Goal: Transaction & Acquisition: Book appointment/travel/reservation

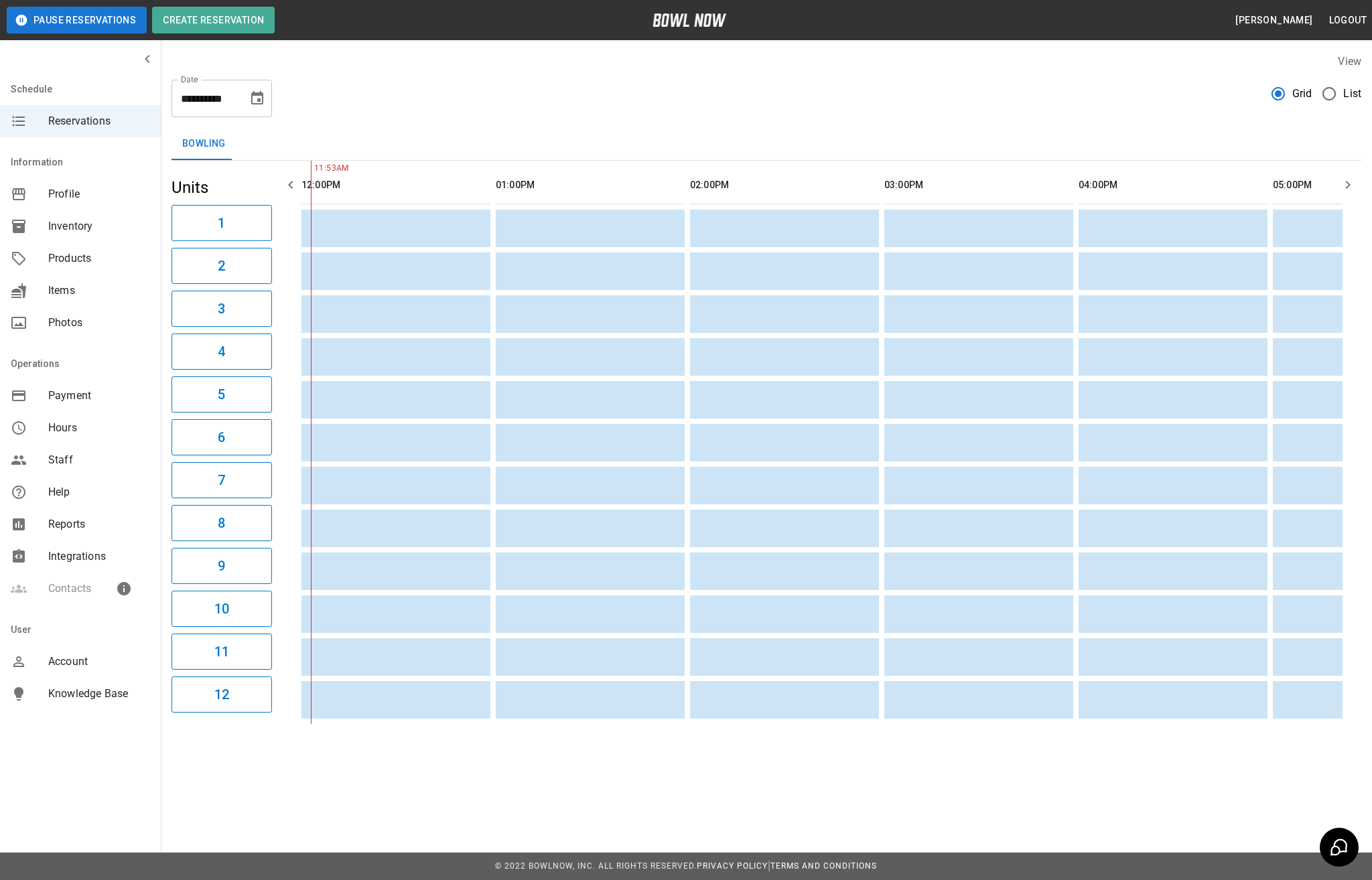
scroll to position [0, 13]
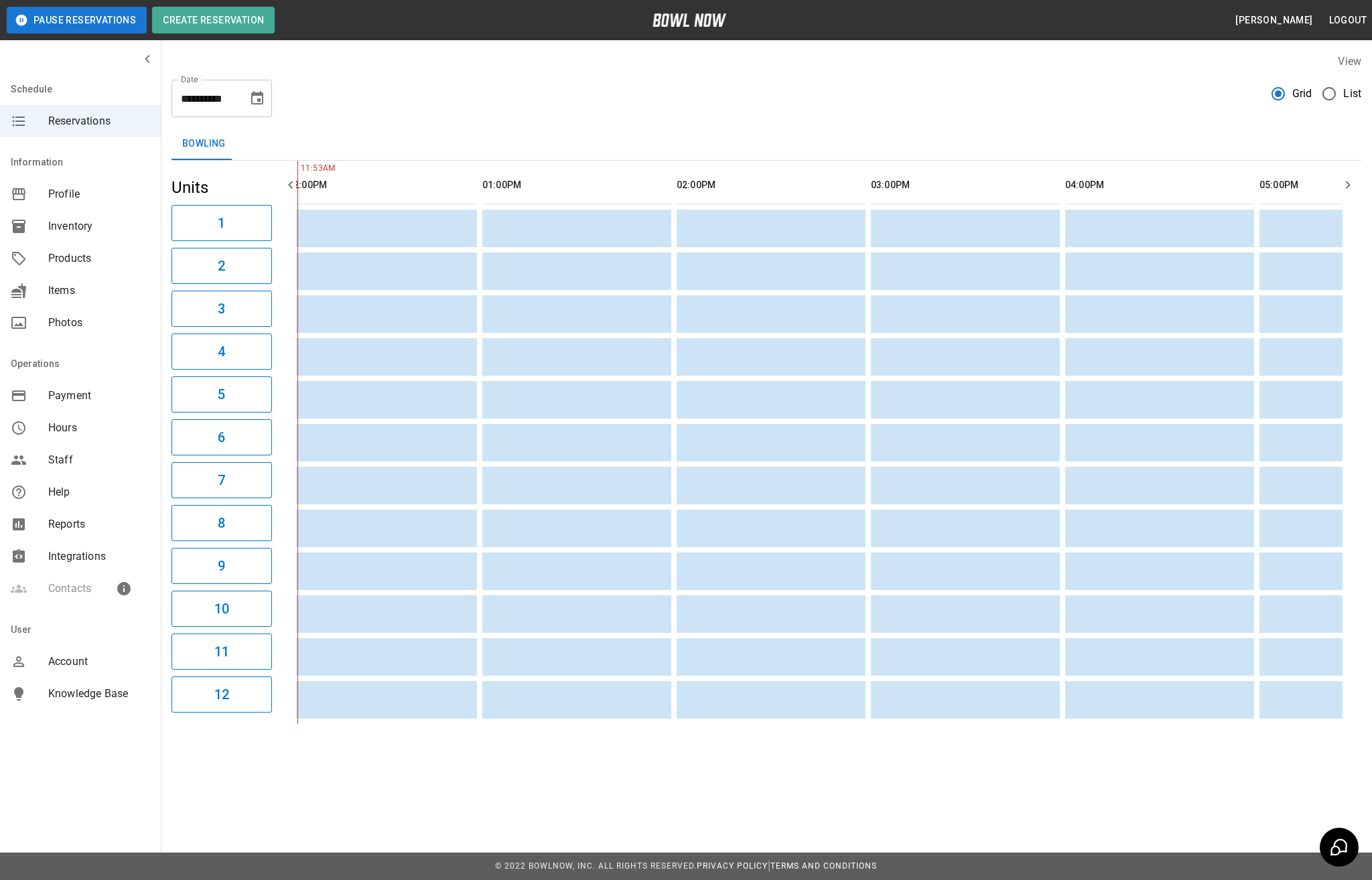
click at [257, 102] on icon "Choose date, selected date is Oct 12, 2025" at bounding box center [256, 97] width 12 height 13
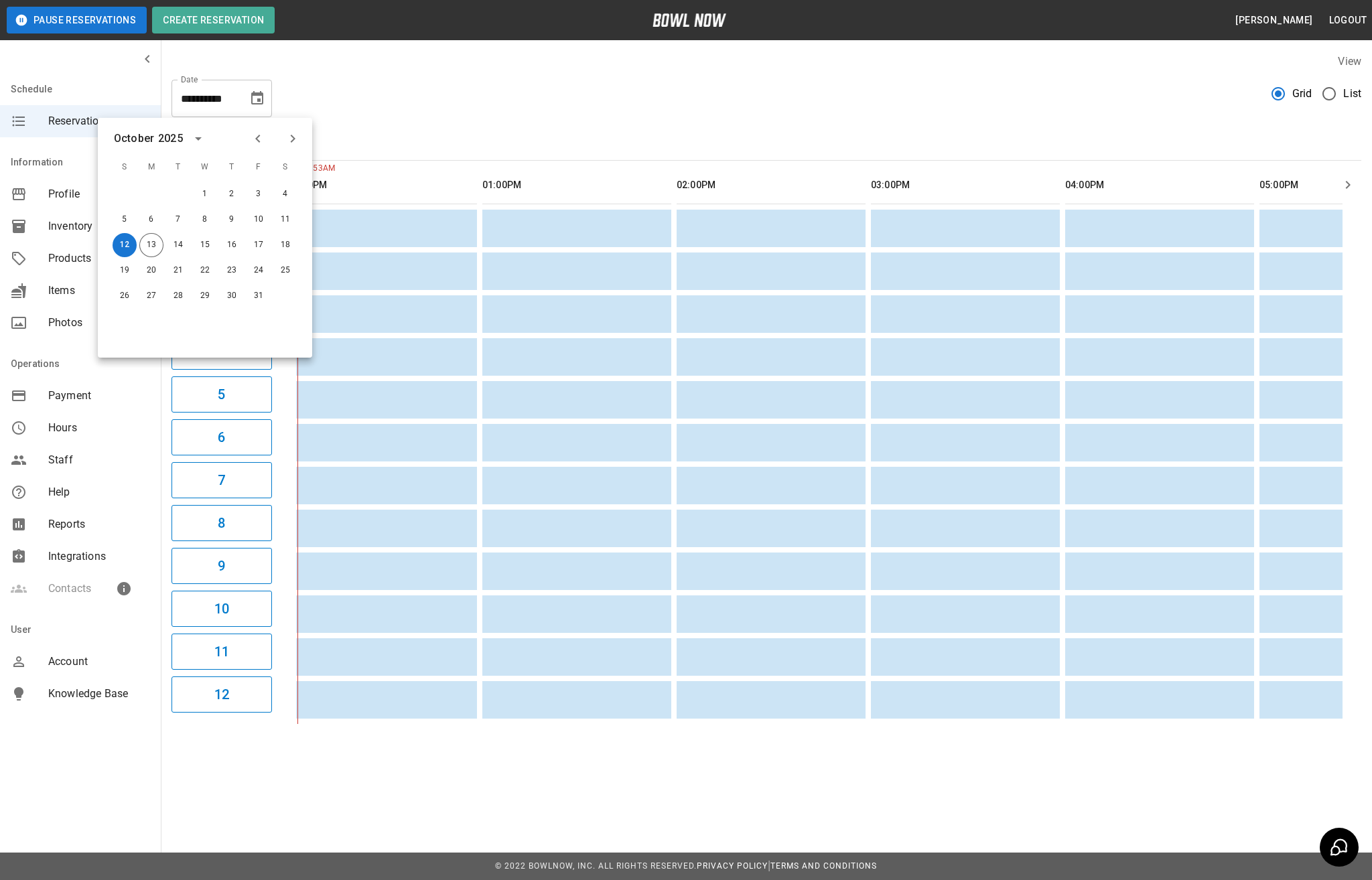
click at [293, 136] on icon "Next month" at bounding box center [293, 139] width 5 height 8
click at [118, 241] on button "9" at bounding box center [124, 245] width 24 height 24
type input "**********"
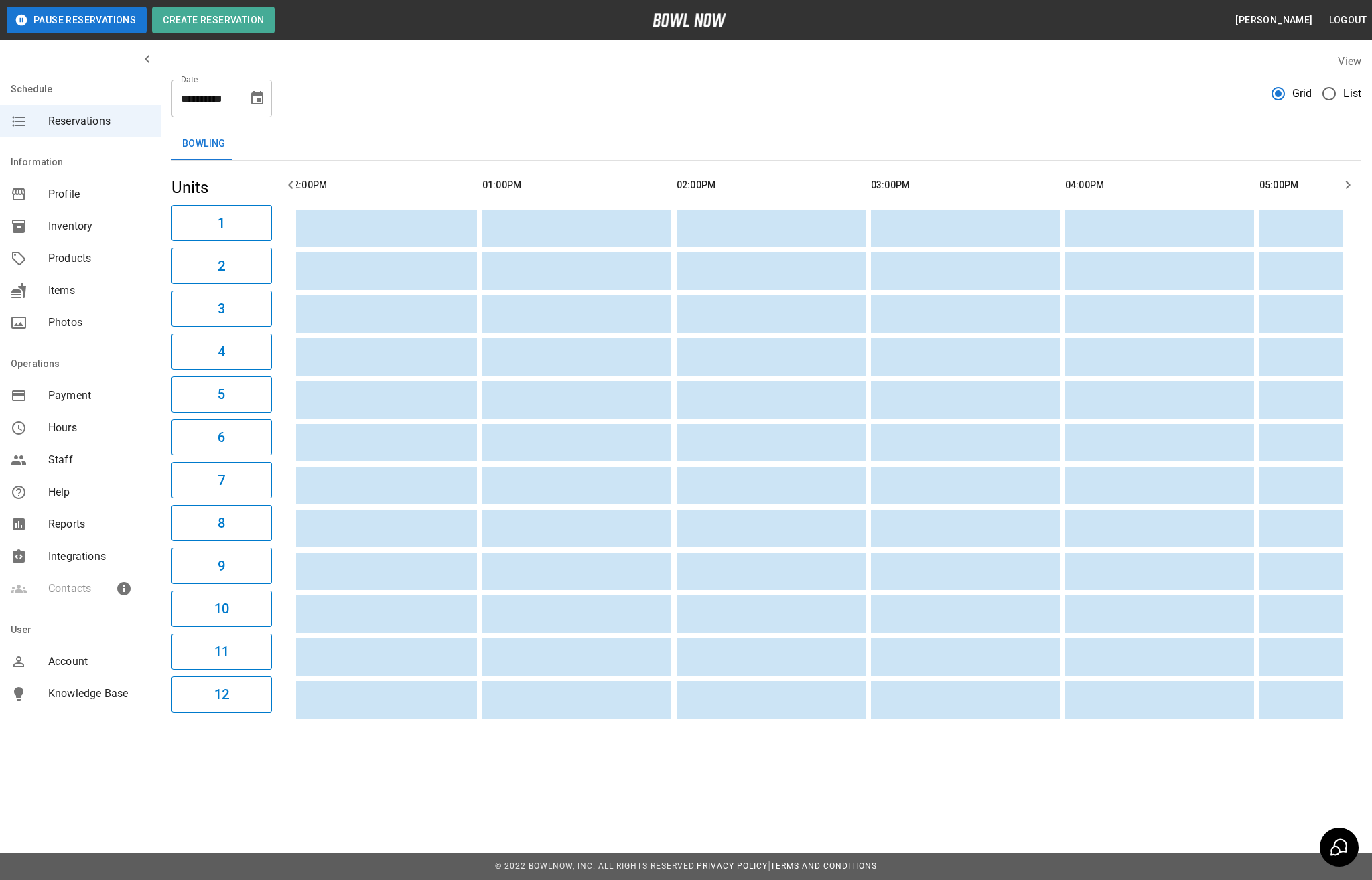
scroll to position [0, 117]
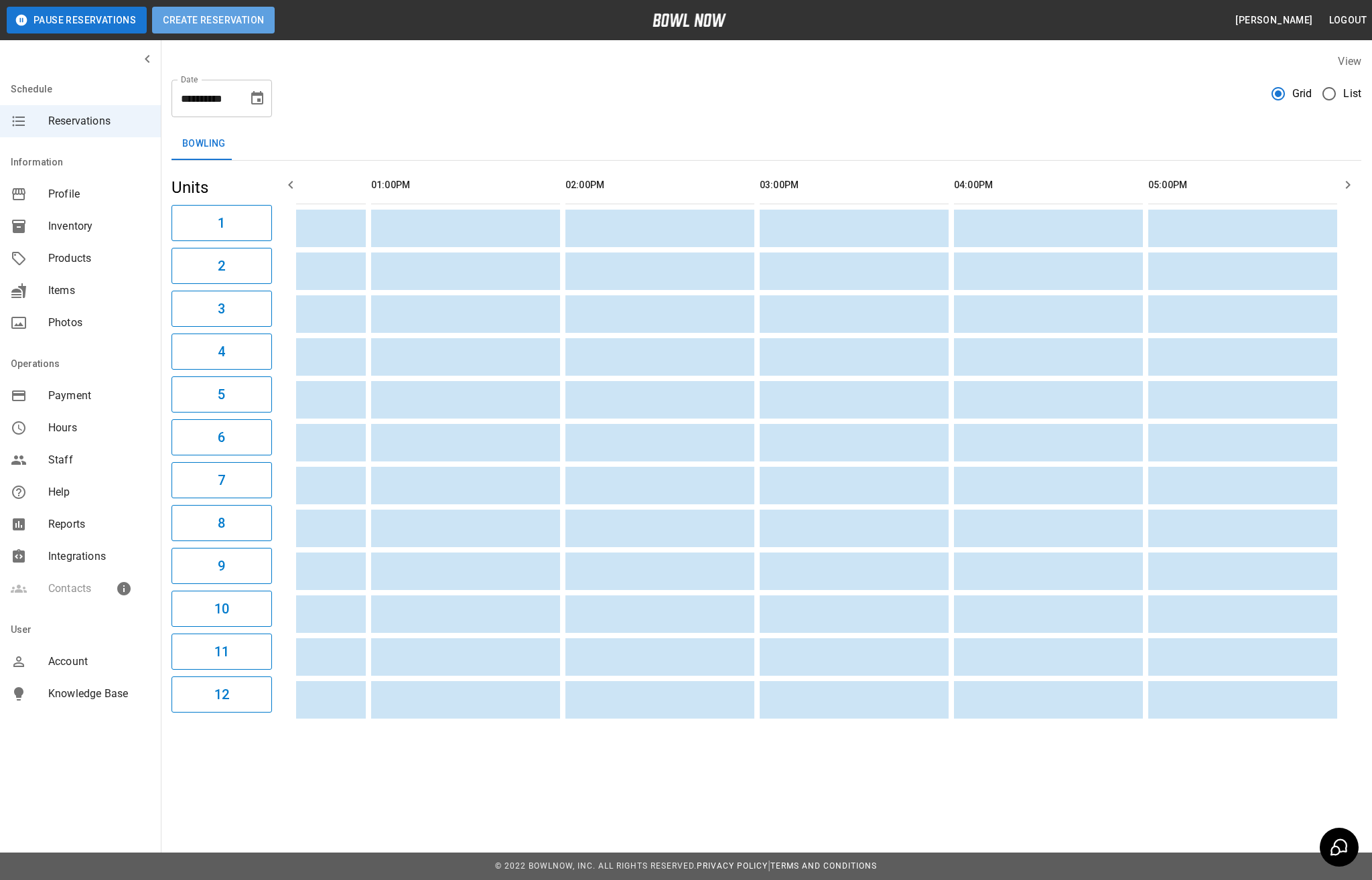
click at [192, 26] on button "Create Reservation" at bounding box center [213, 20] width 122 height 27
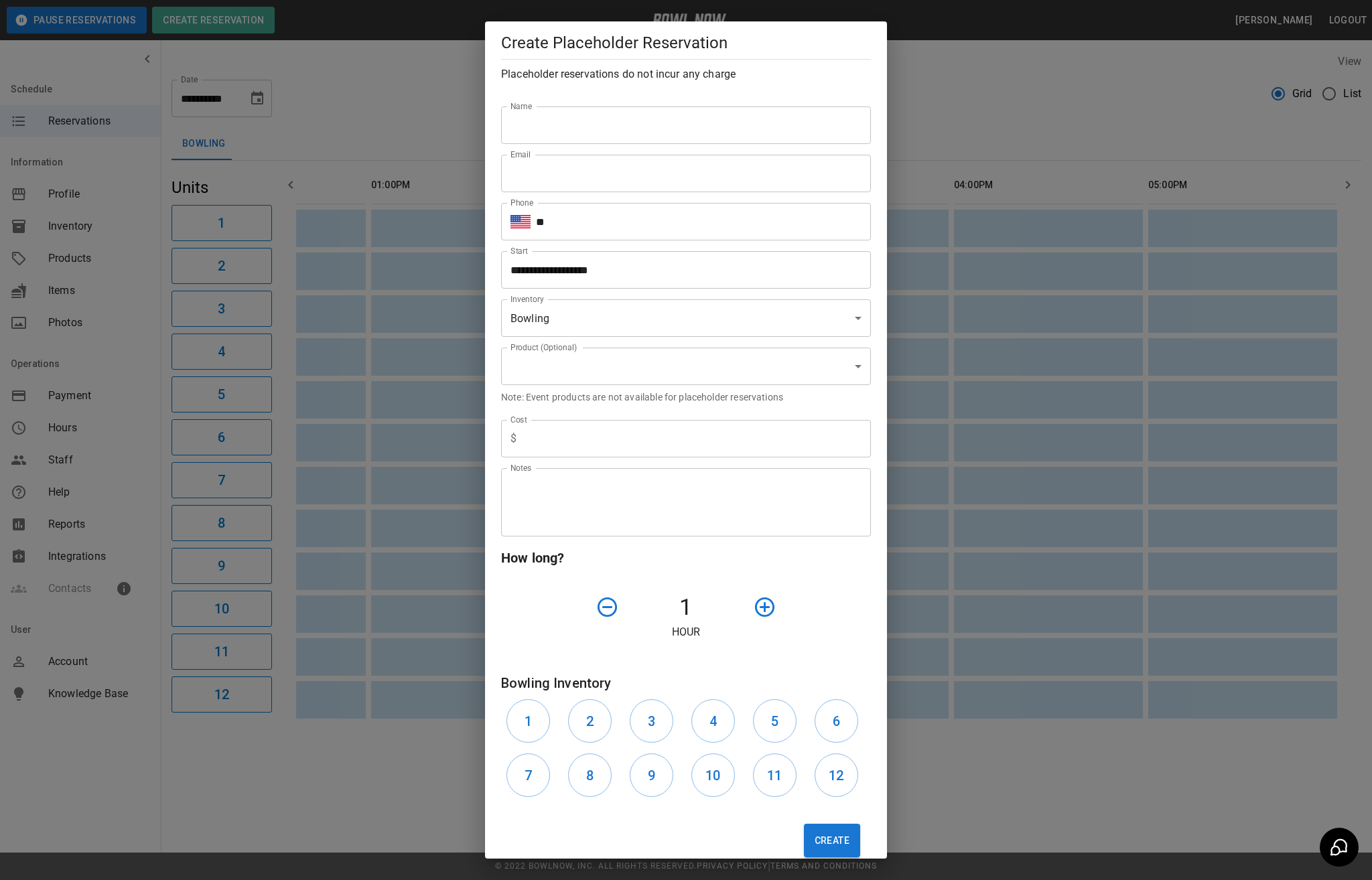
type input "**********"
click at [576, 134] on input "Name" at bounding box center [686, 125] width 370 height 37
type input "*********"
drag, startPoint x: 578, startPoint y: 155, endPoint x: 610, endPoint y: 196, distance: 52.0
click at [579, 160] on input "Email" at bounding box center [686, 174] width 370 height 37
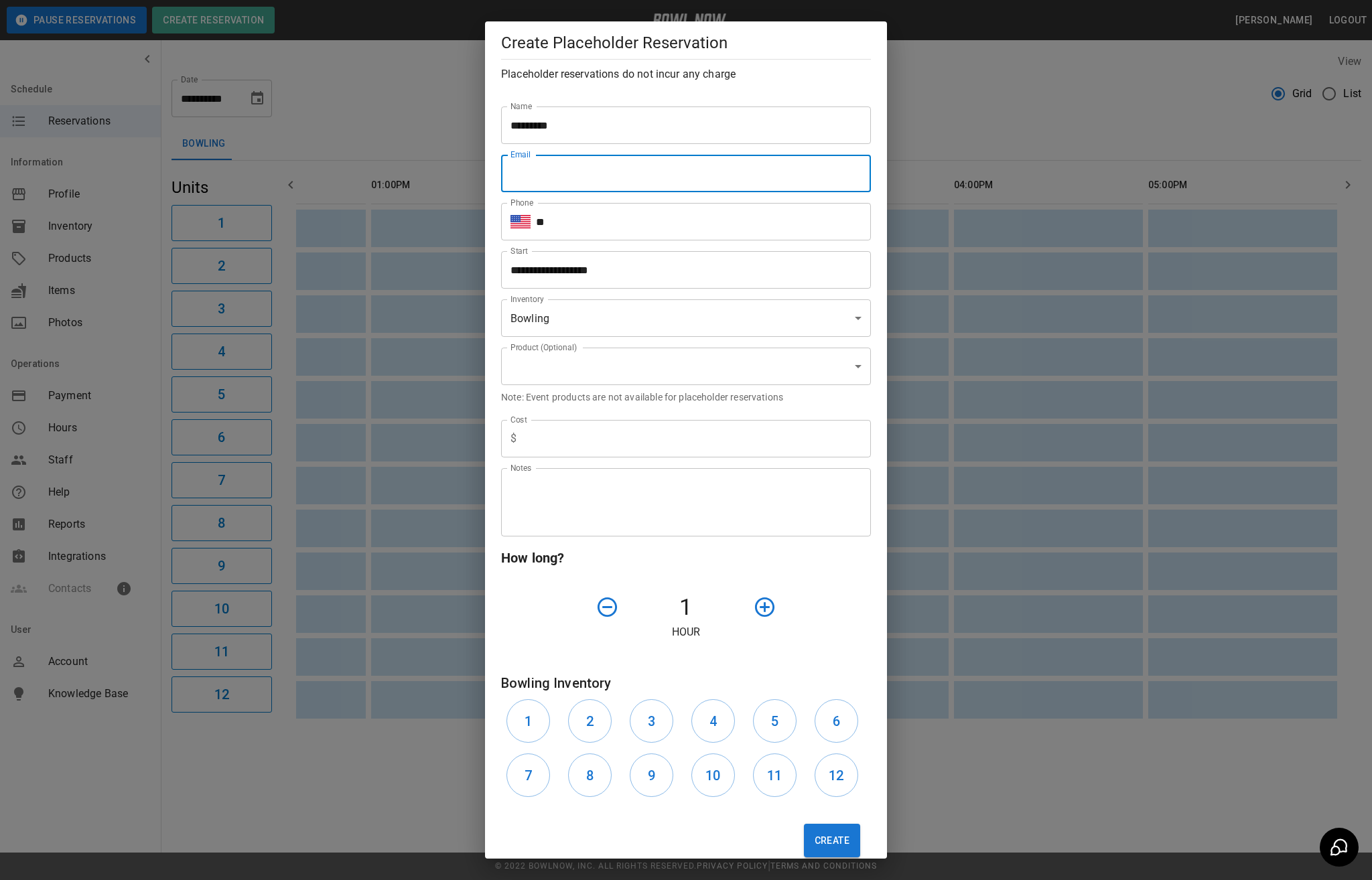
type input "**********"
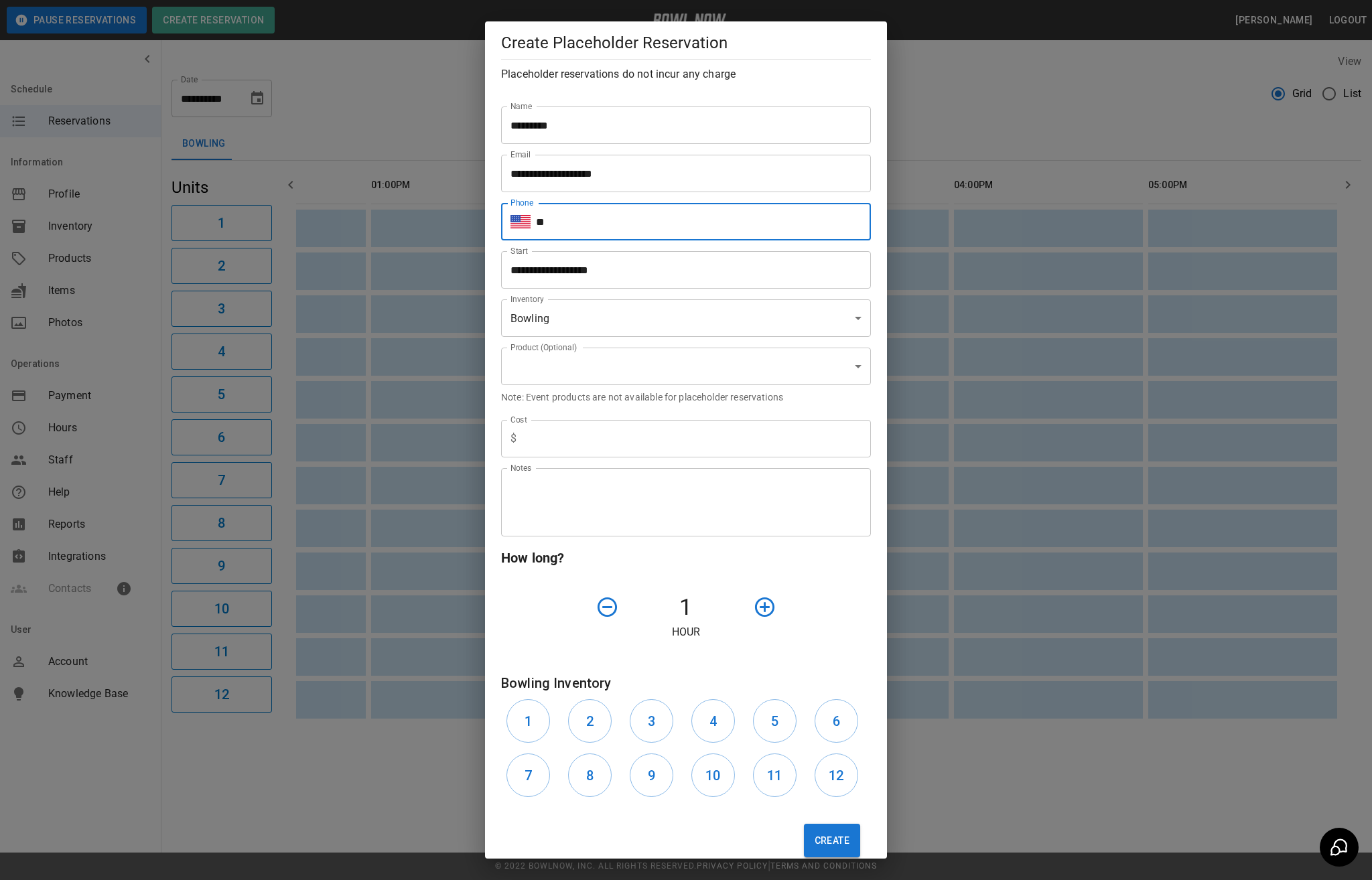
drag, startPoint x: 684, startPoint y: 222, endPoint x: 690, endPoint y: 237, distance: 16.2
click at [684, 222] on input "**" at bounding box center [704, 221] width 335 height 37
type input "**********"
click at [713, 274] on input "**********" at bounding box center [681, 270] width 360 height 37
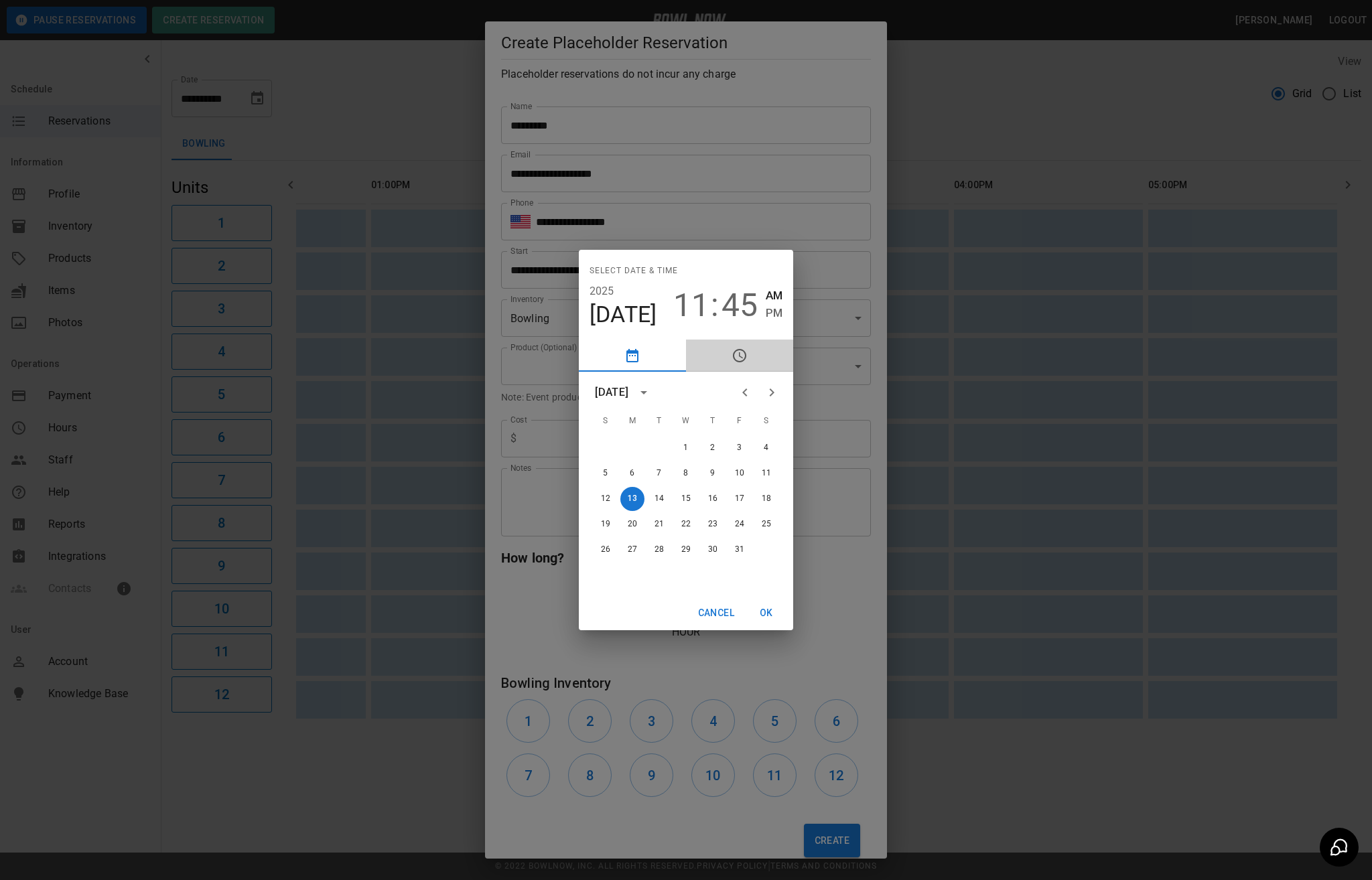
click at [748, 352] on button "pick time" at bounding box center [740, 355] width 108 height 32
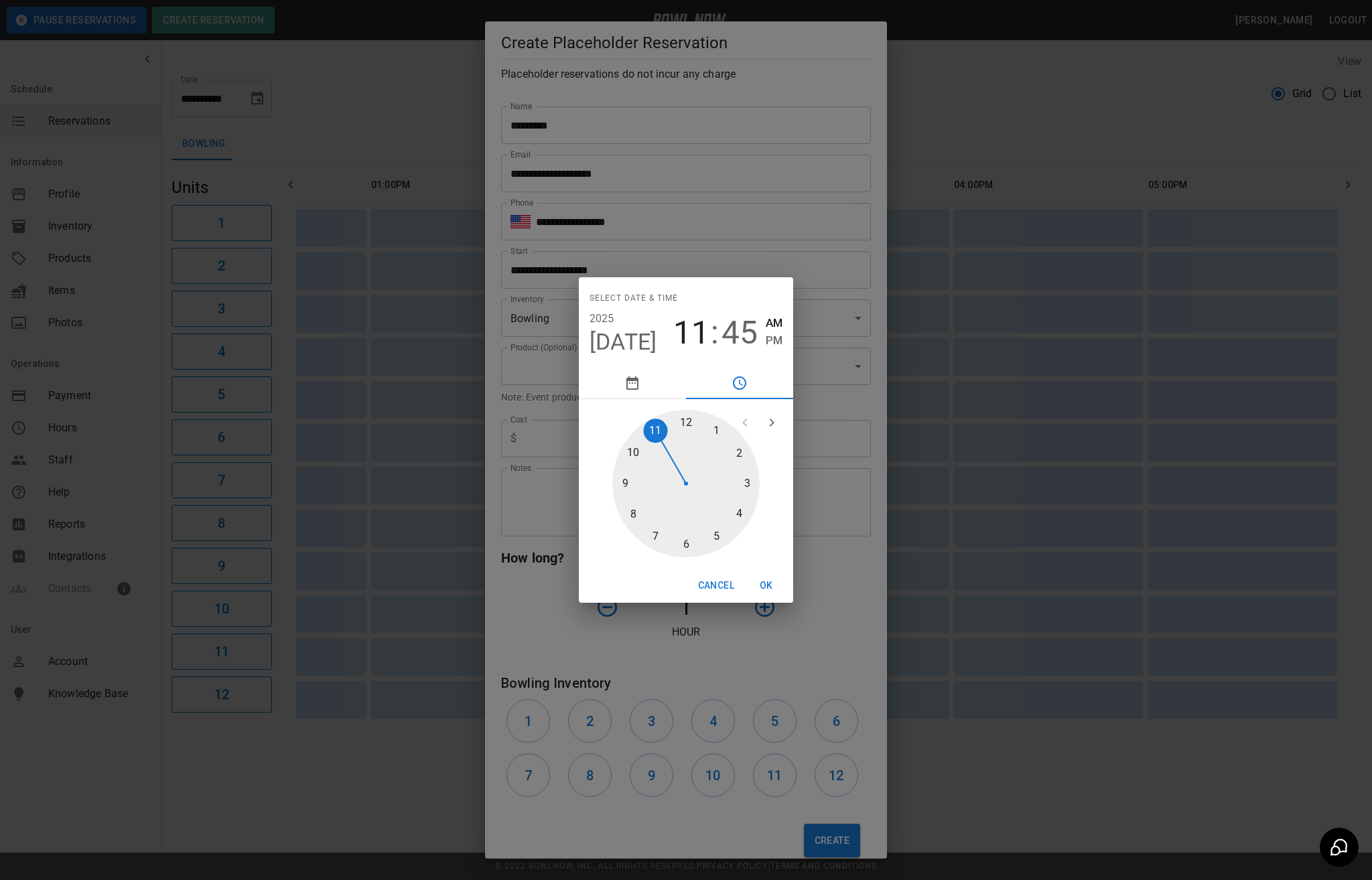
click at [630, 374] on button "pick date" at bounding box center [633, 383] width 108 height 32
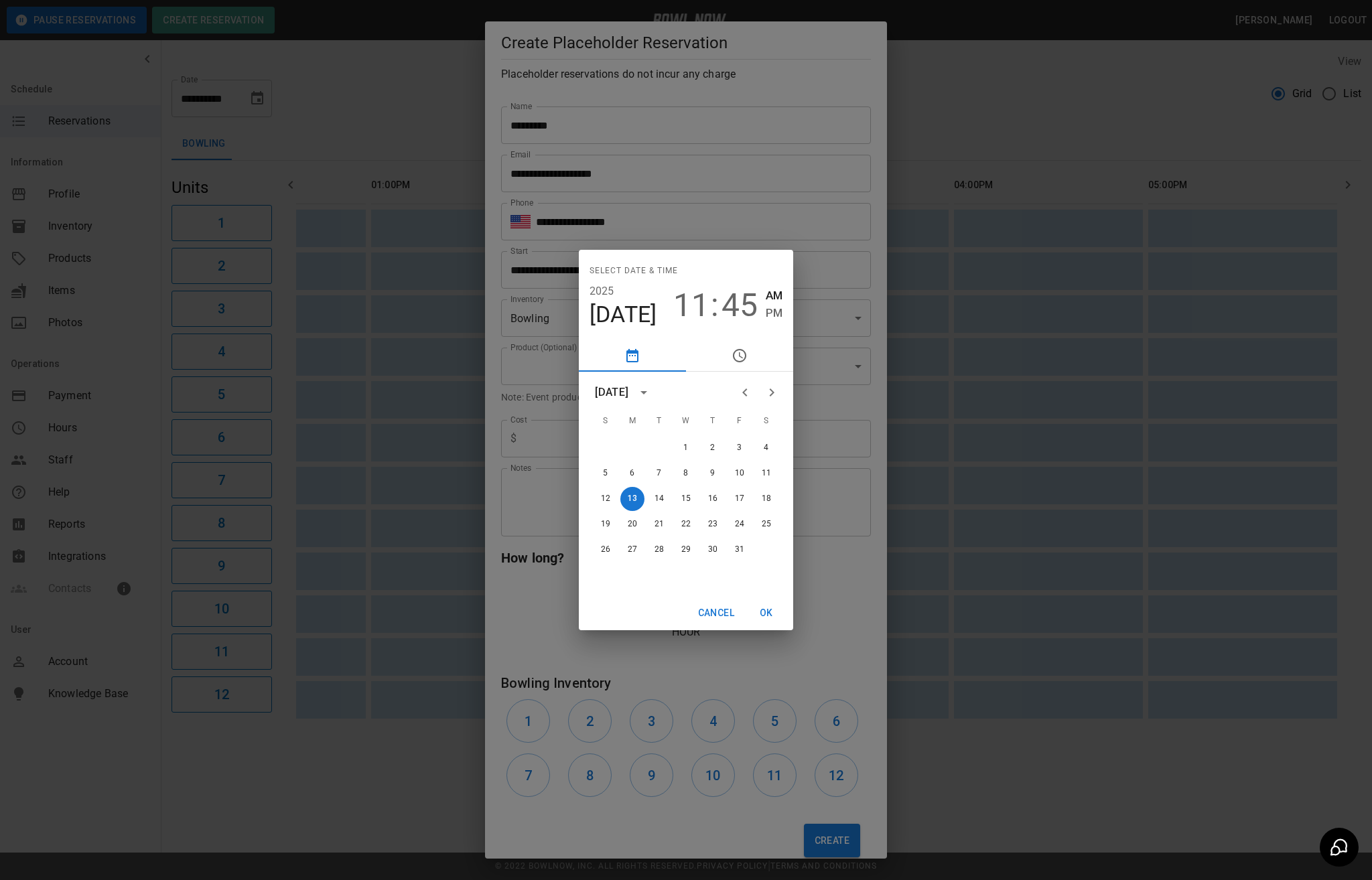
click at [764, 390] on icon "Next month" at bounding box center [772, 392] width 16 height 16
click at [604, 488] on button "9" at bounding box center [605, 499] width 24 height 24
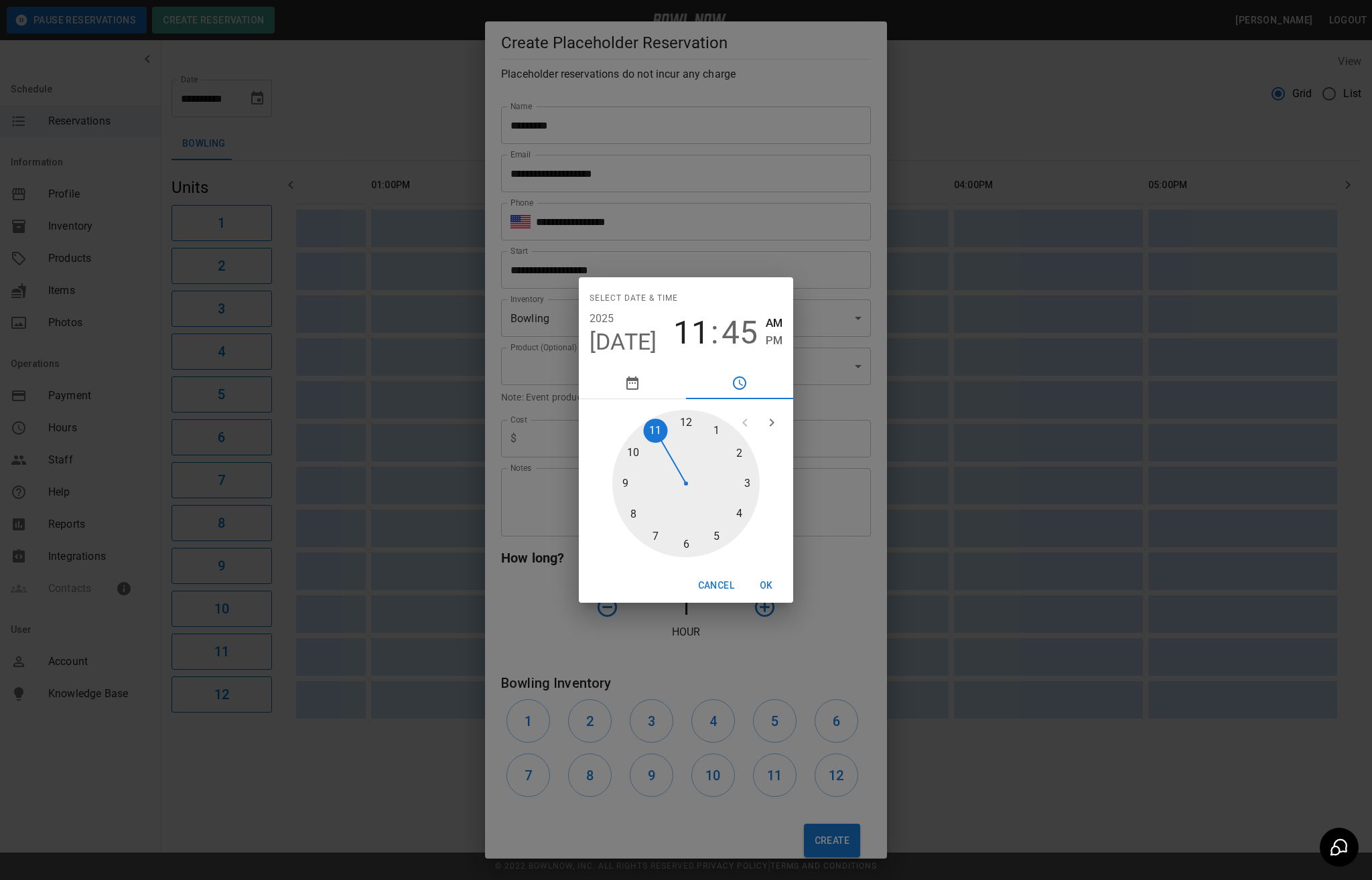
click at [734, 513] on div at bounding box center [685, 483] width 147 height 147
click at [684, 429] on div at bounding box center [685, 483] width 147 height 147
click at [776, 336] on span "PM" at bounding box center [773, 340] width 16 height 18
type input "**********"
click at [764, 574] on button "OK" at bounding box center [766, 586] width 43 height 25
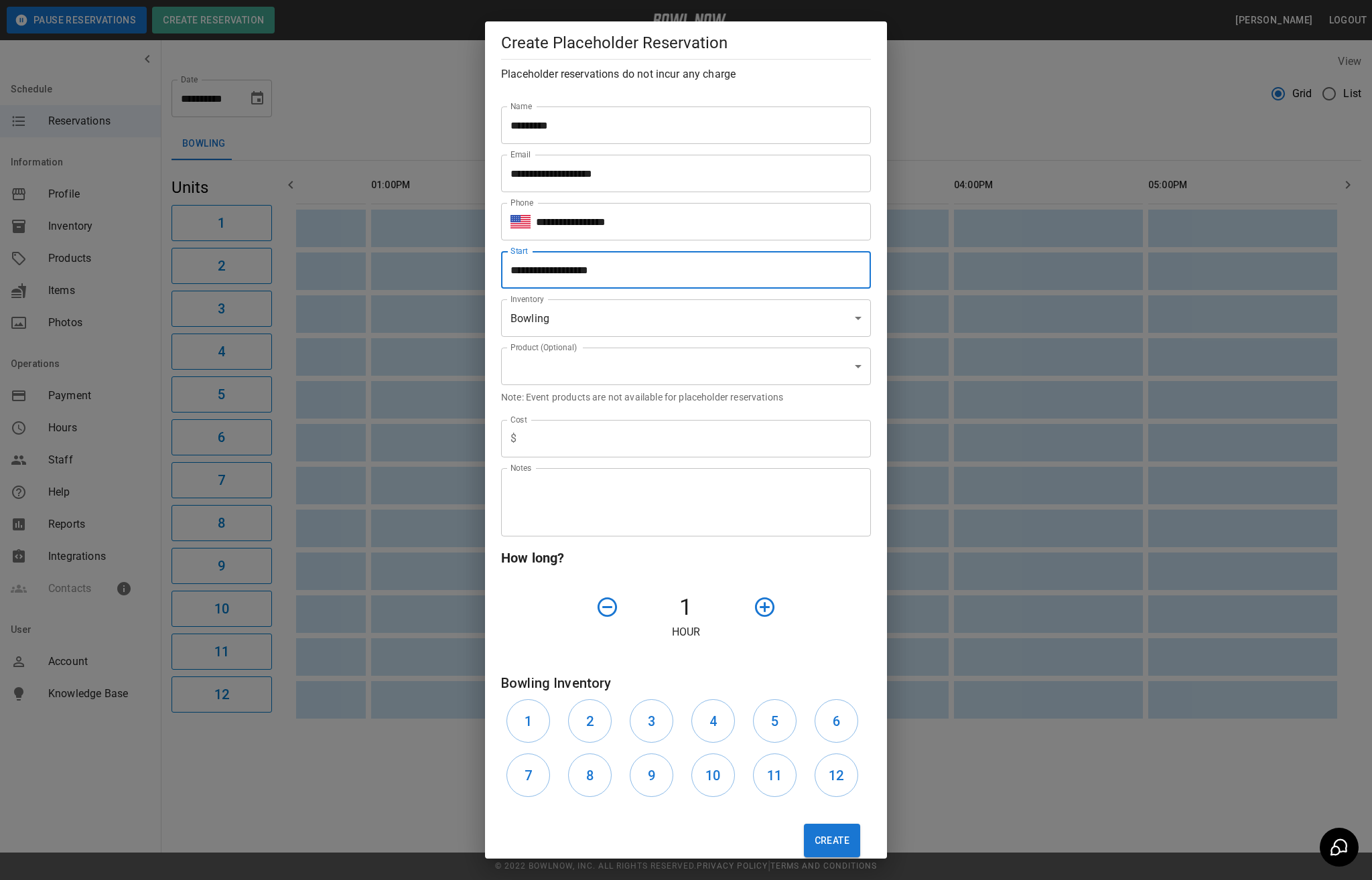
click at [602, 419] on div "Cost $ Cost" at bounding box center [681, 433] width 380 height 48
drag, startPoint x: 606, startPoint y: 425, endPoint x: 634, endPoint y: 440, distance: 31.8
click at [607, 425] on input "text" at bounding box center [696, 439] width 349 height 37
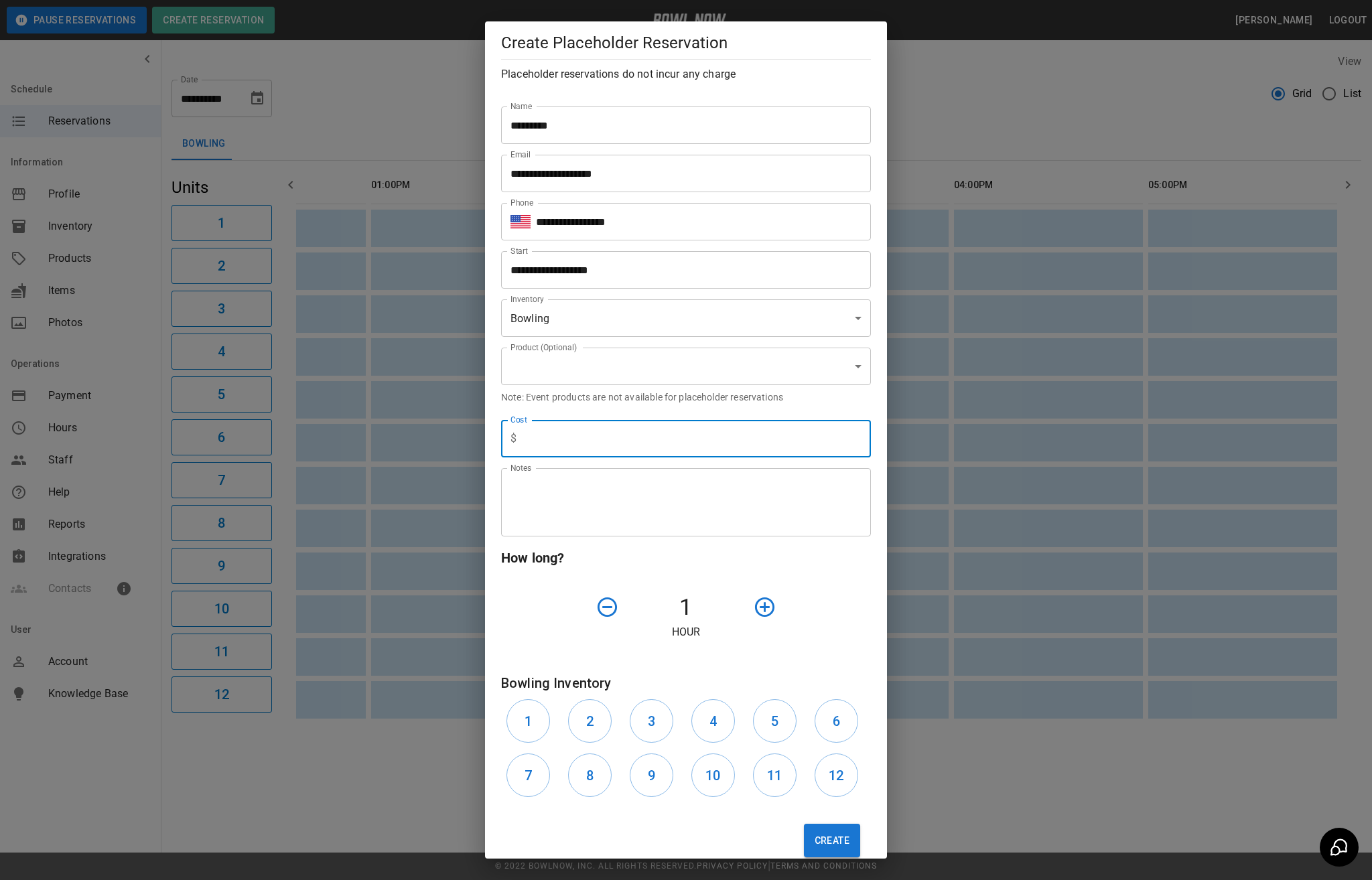
type input "*"
click at [748, 598] on button "button" at bounding box center [765, 607] width 34 height 34
click at [753, 608] on icon "button" at bounding box center [765, 607] width 23 height 23
click at [540, 729] on button "1" at bounding box center [529, 721] width 44 height 44
click at [576, 731] on button "2" at bounding box center [590, 721] width 44 height 44
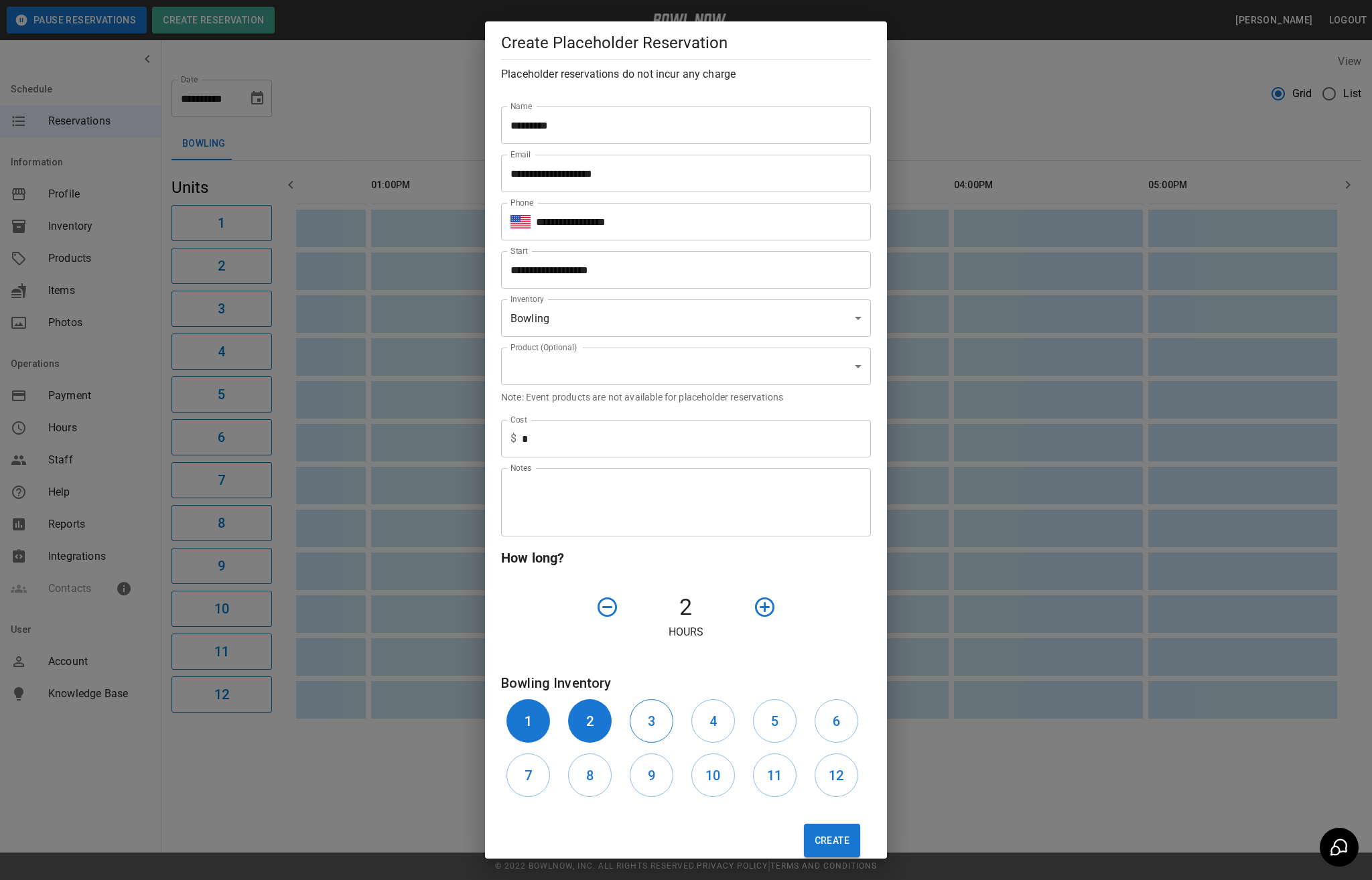
click at [630, 731] on button "3" at bounding box center [652, 721] width 44 height 44
click at [709, 725] on h6 "4" at bounding box center [713, 722] width 7 height 22
click at [753, 725] on button "5" at bounding box center [775, 721] width 44 height 44
click at [829, 727] on button "6" at bounding box center [836, 721] width 44 height 44
drag, startPoint x: 540, startPoint y: 761, endPoint x: 572, endPoint y: 772, distance: 33.8
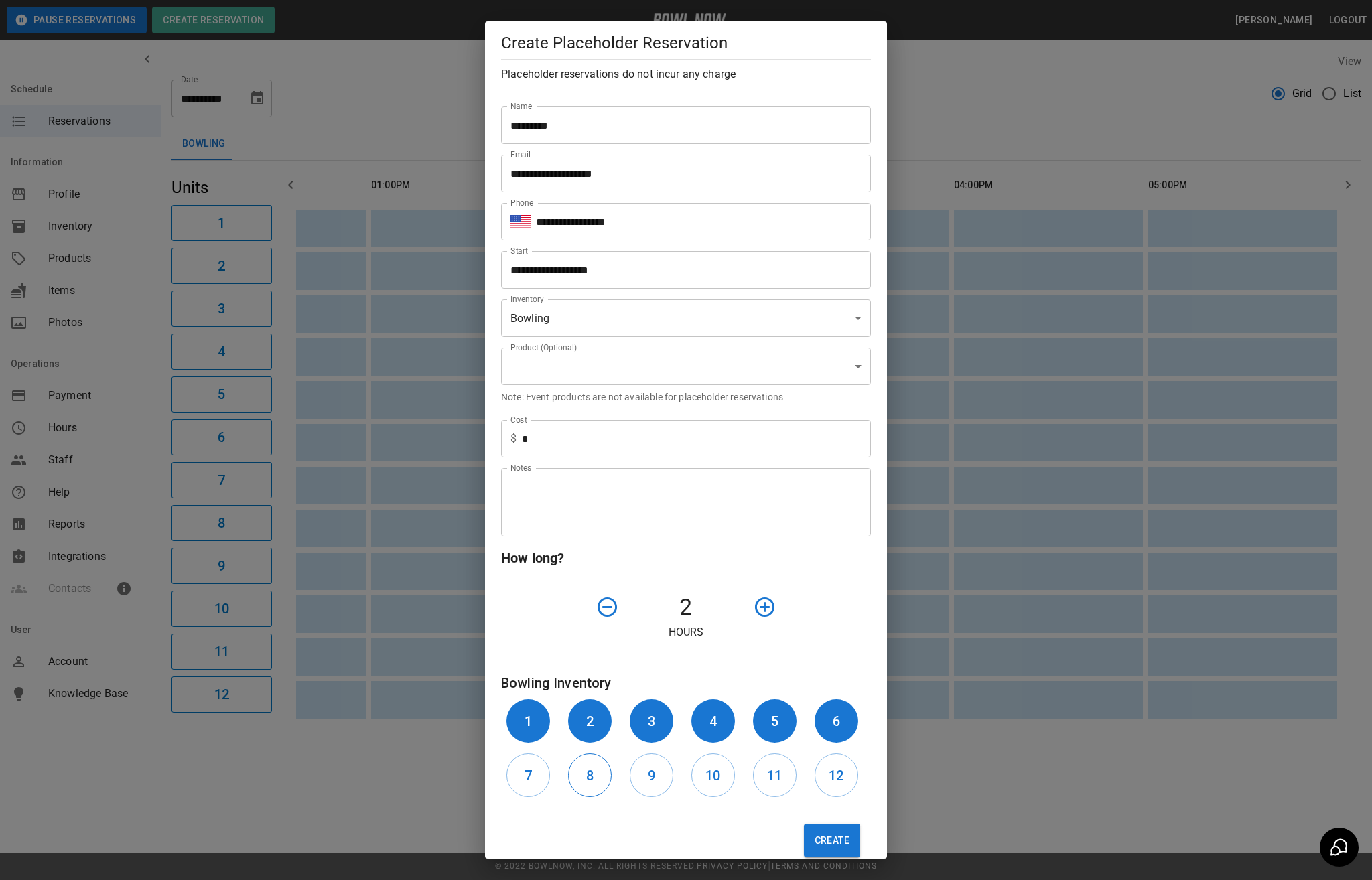
click at [544, 761] on button "7" at bounding box center [529, 776] width 44 height 44
drag, startPoint x: 584, startPoint y: 777, endPoint x: 647, endPoint y: 790, distance: 64.3
click at [599, 779] on button "8" at bounding box center [590, 776] width 44 height 44
click at [649, 790] on button "9" at bounding box center [652, 776] width 44 height 44
drag, startPoint x: 708, startPoint y: 793, endPoint x: 733, endPoint y: 794, distance: 25.0
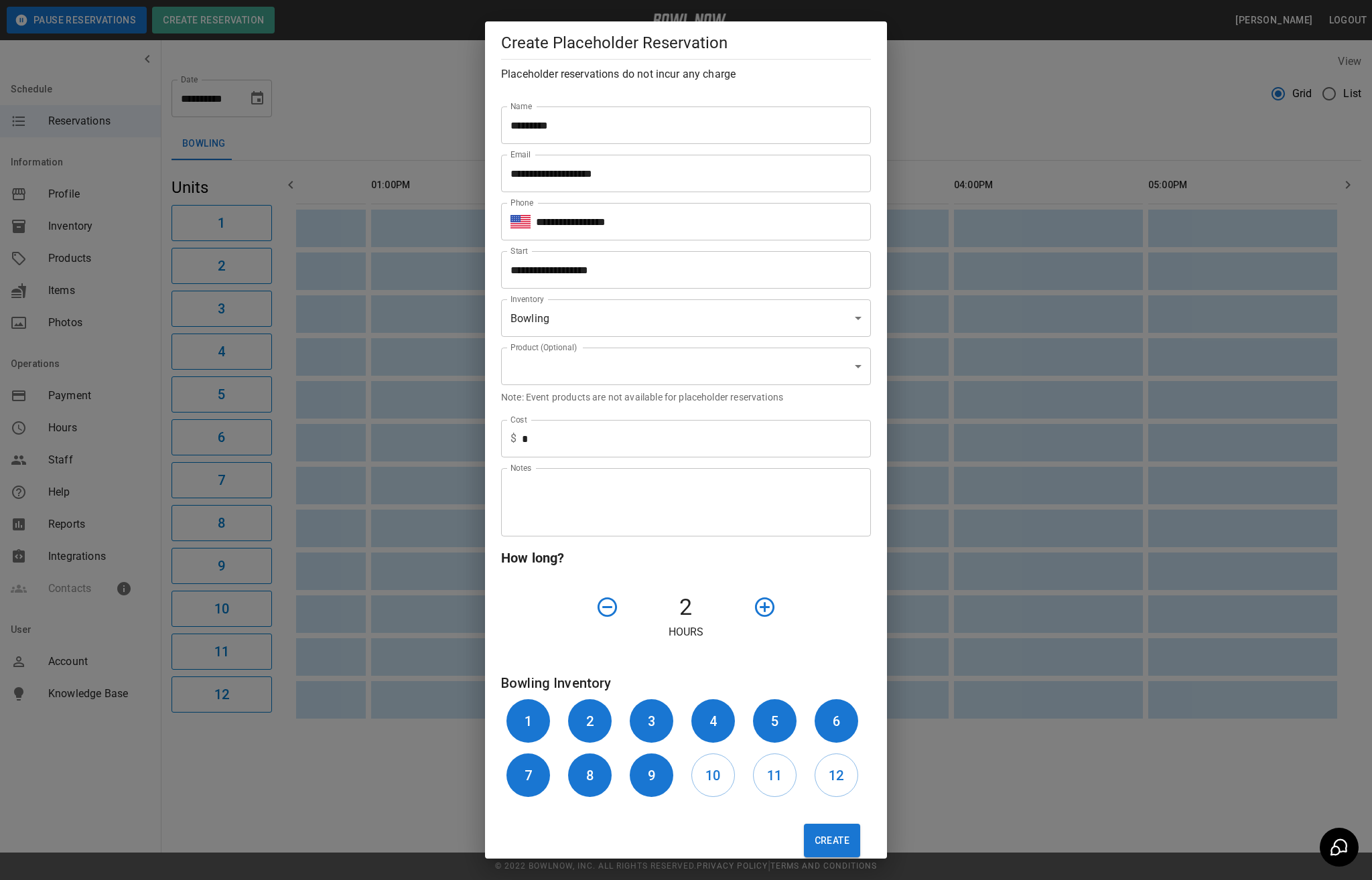
click at [710, 792] on button "10" at bounding box center [713, 776] width 44 height 44
click at [767, 783] on h6 "11" at bounding box center [774, 776] width 15 height 22
click at [822, 789] on button "12" at bounding box center [836, 776] width 44 height 44
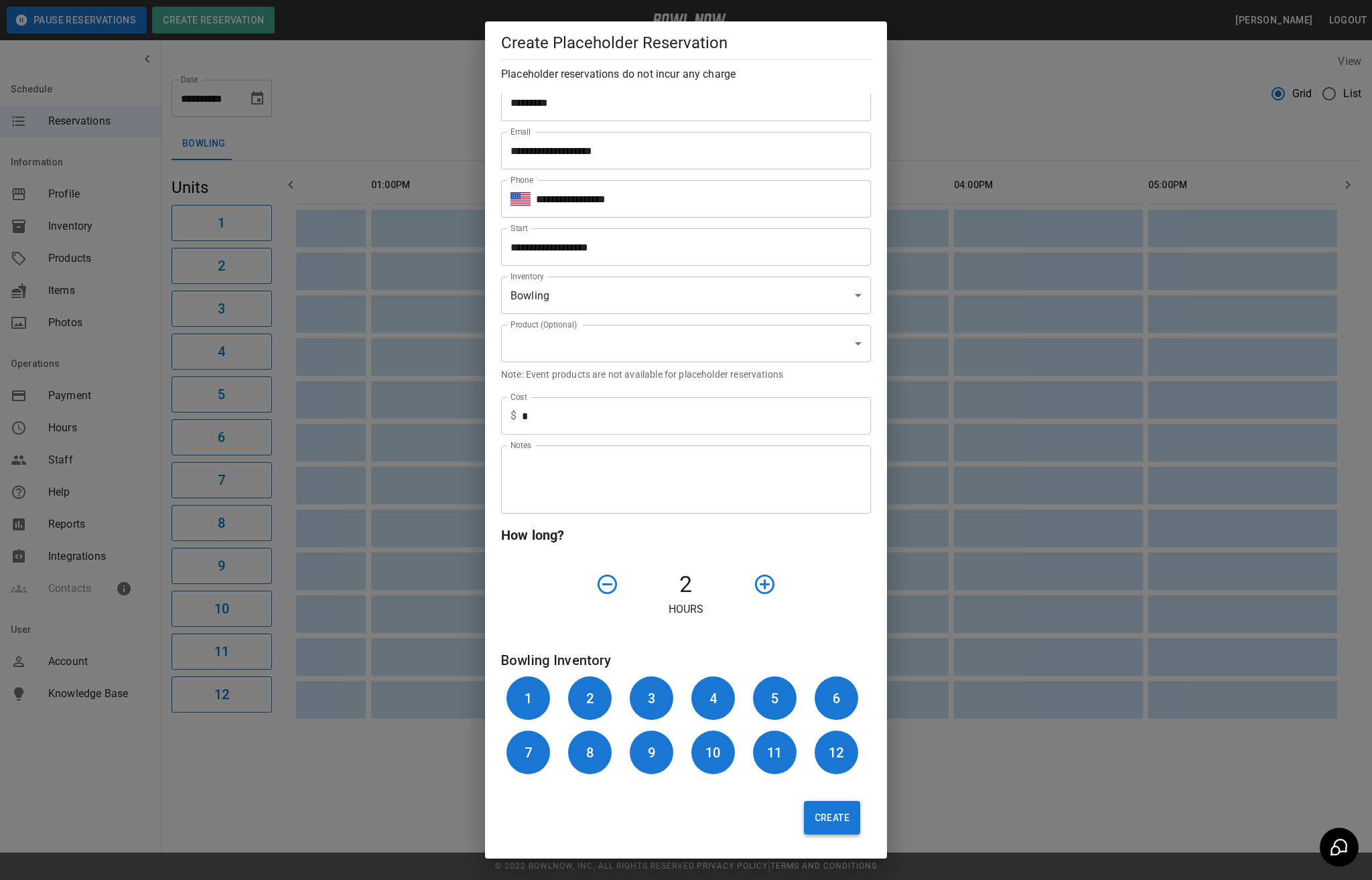
click at [819, 824] on button "Create" at bounding box center [832, 818] width 56 height 34
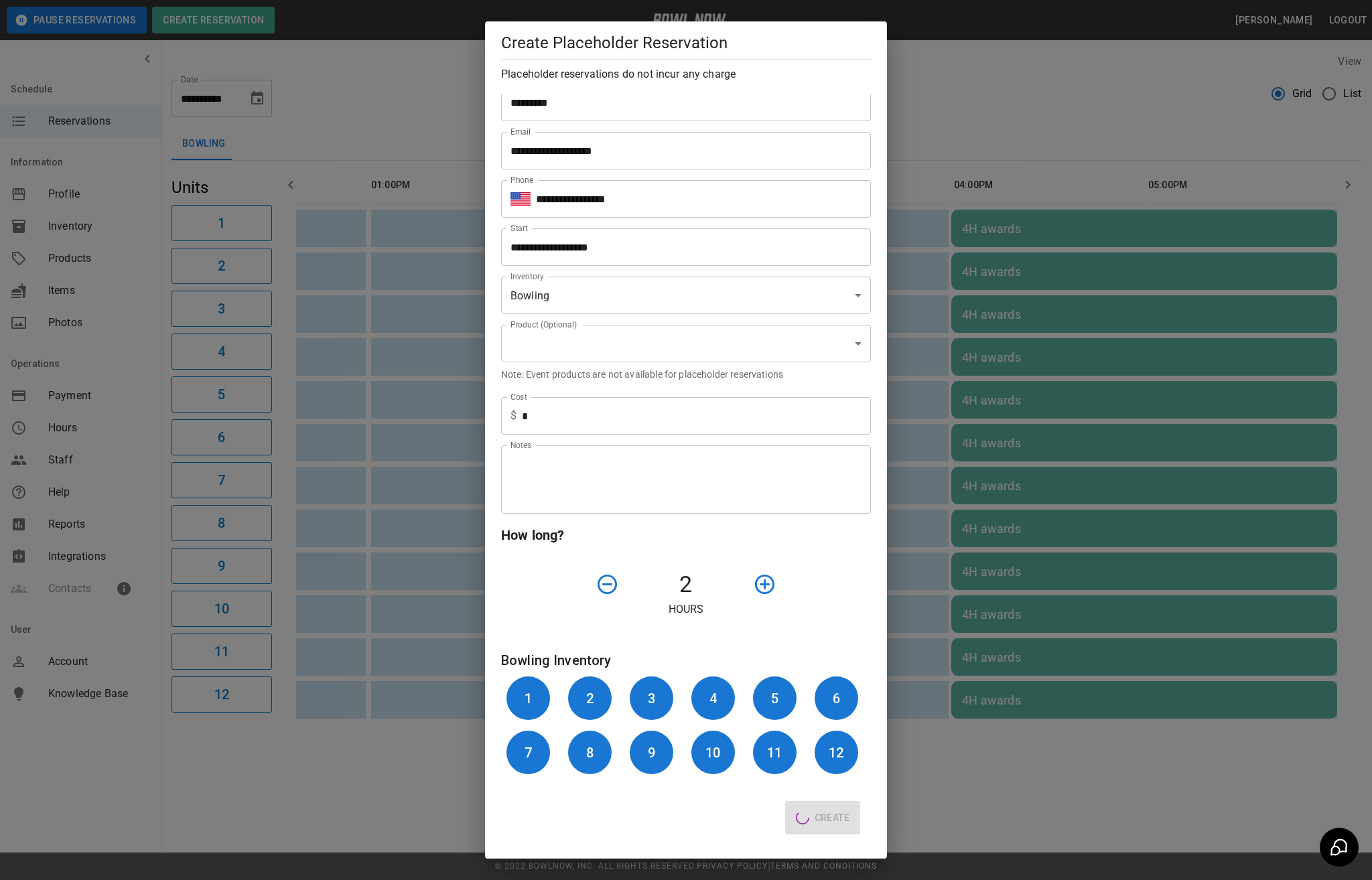
type input "**"
type input "**********"
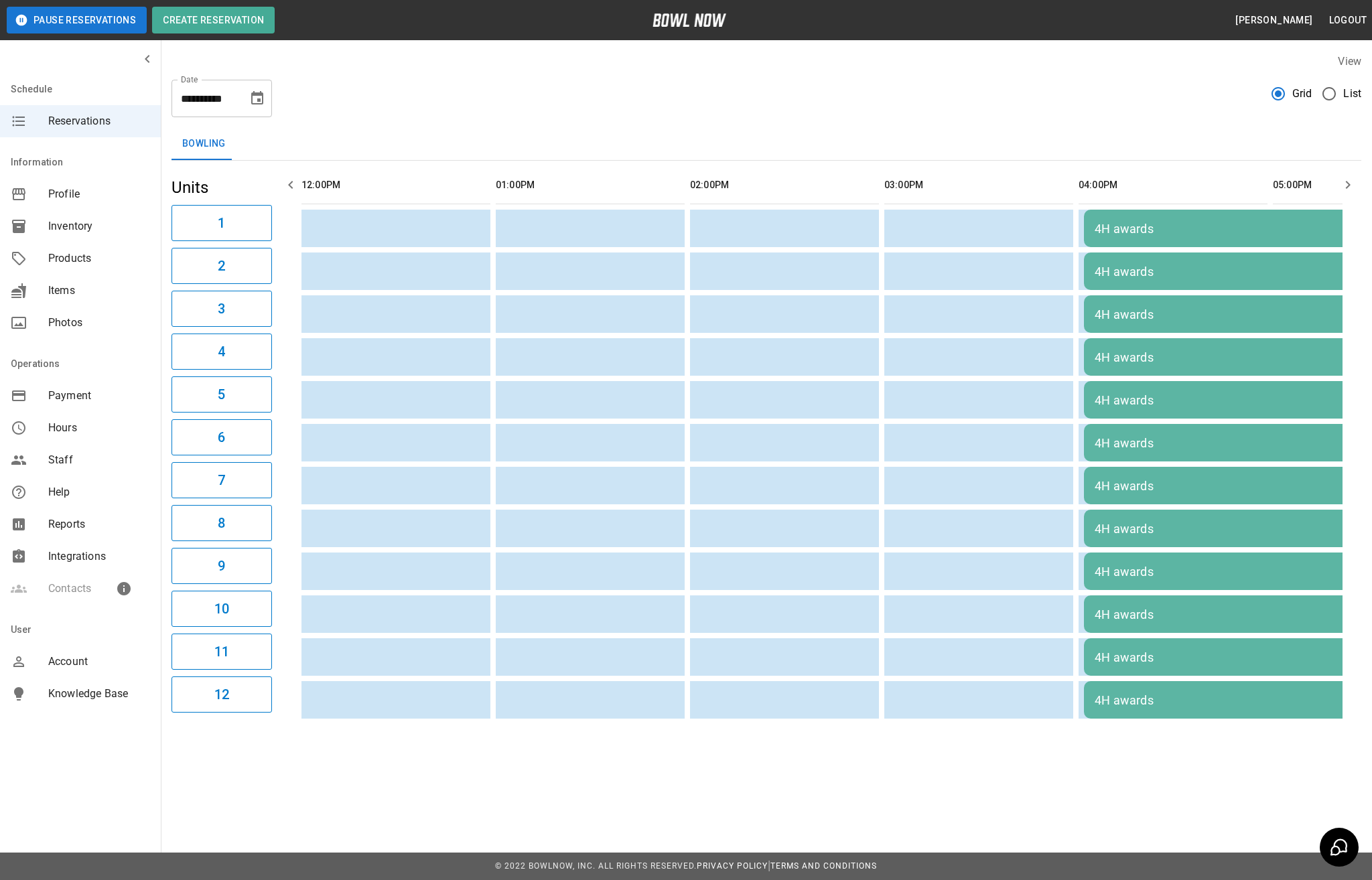
scroll to position [0, 117]
